Goal: Task Accomplishment & Management: Manage account settings

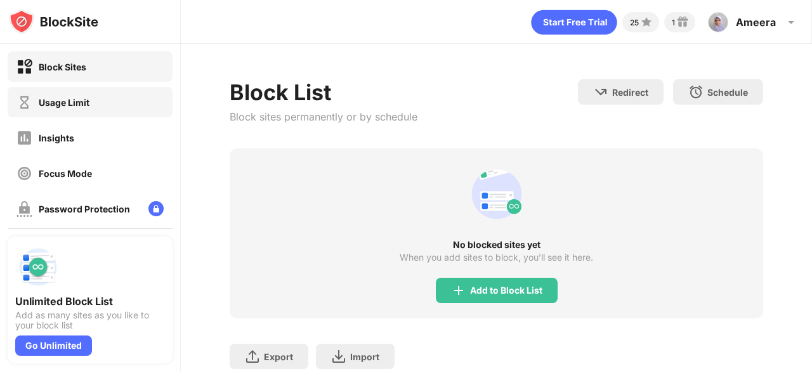
click at [103, 98] on div "Usage Limit" at bounding box center [90, 102] width 165 height 30
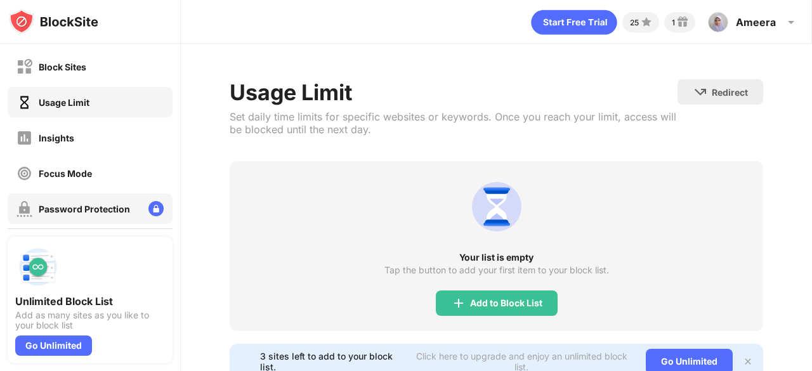
click at [103, 214] on div "Password Protection" at bounding box center [73, 209] width 114 height 16
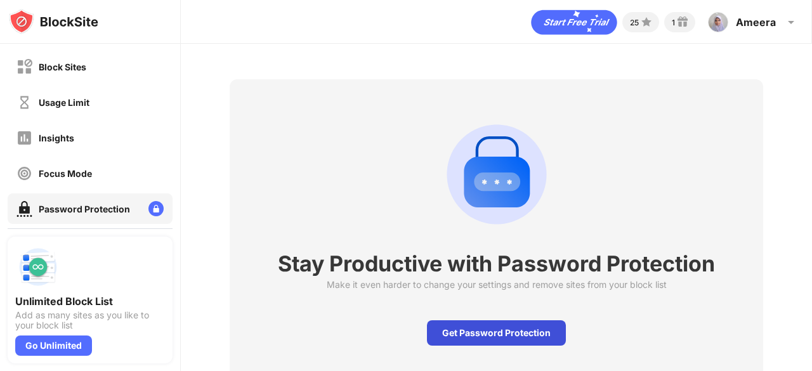
scroll to position [53, 0]
